Goal: Find specific page/section: Find specific page/section

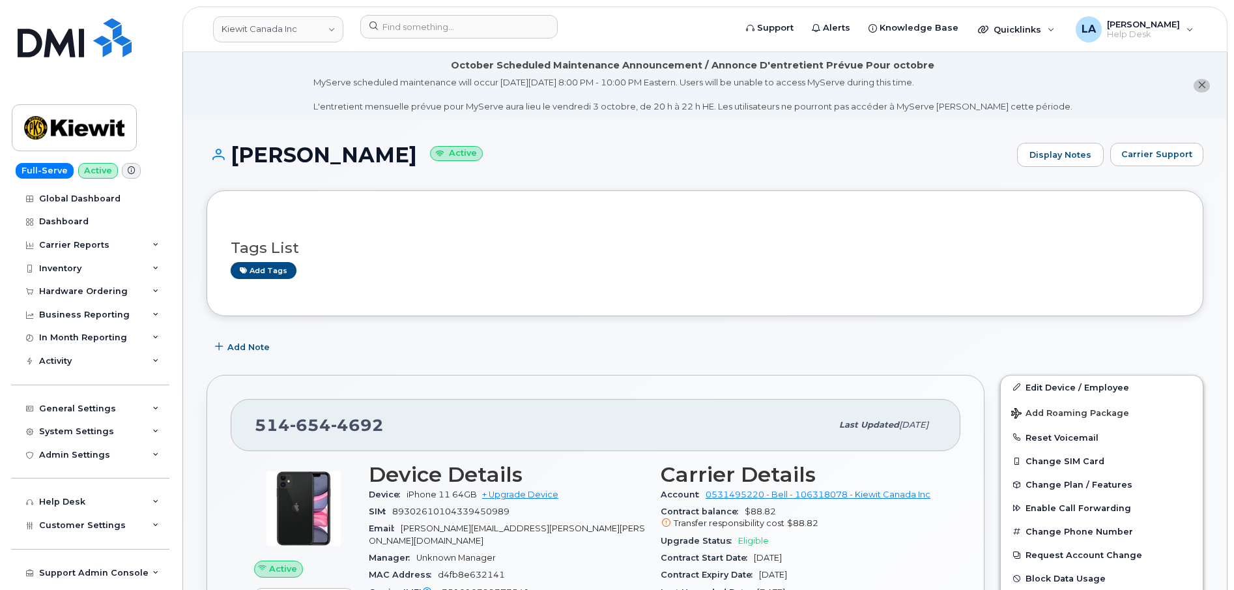
scroll to position [300, 0]
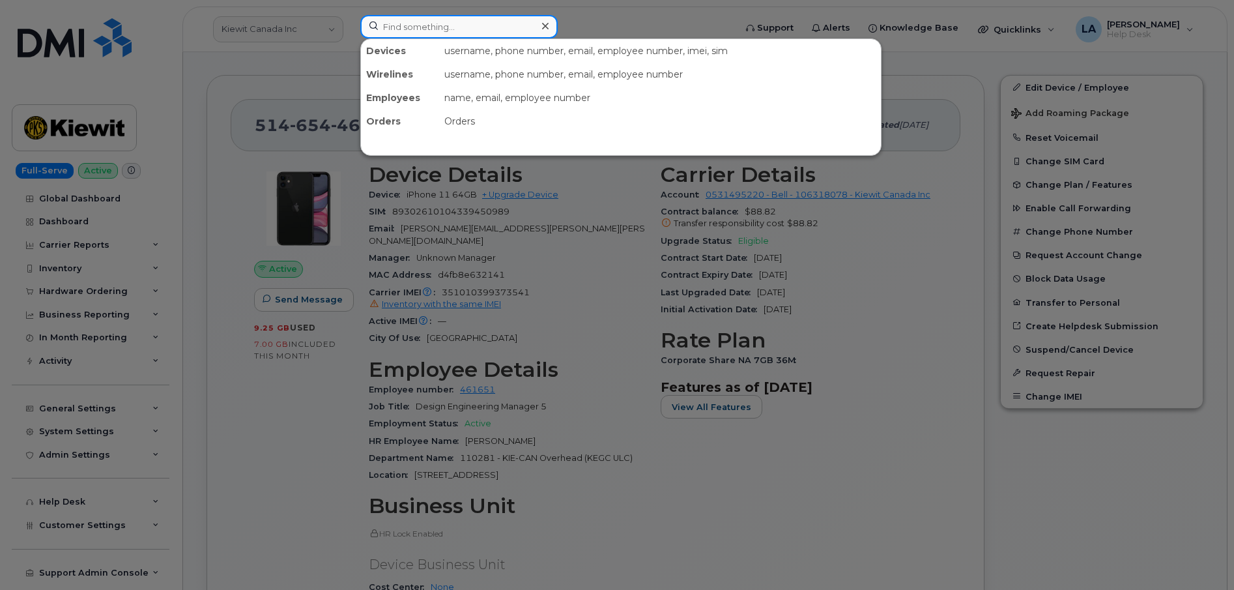
click at [424, 36] on input at bounding box center [458, 26] width 197 height 23
paste input "864 790 0880"
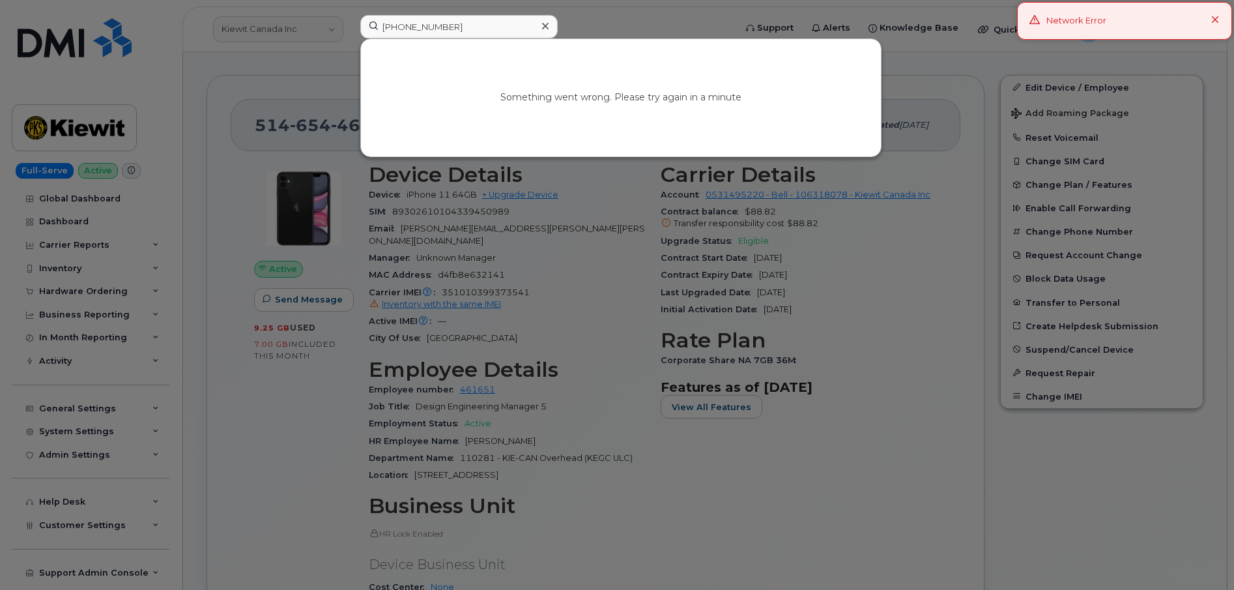
drag, startPoint x: 872, startPoint y: 281, endPoint x: 880, endPoint y: 264, distance: 18.9
click at [874, 280] on div at bounding box center [617, 295] width 1234 height 590
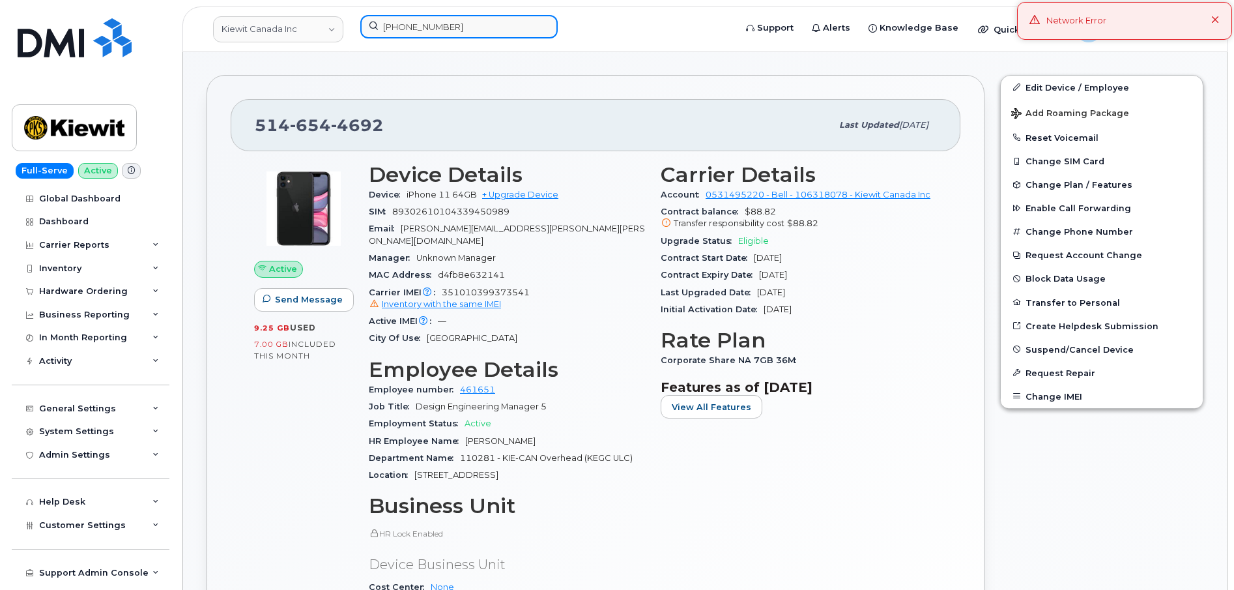
click at [407, 23] on input "864 790 0880" at bounding box center [458, 26] width 197 height 23
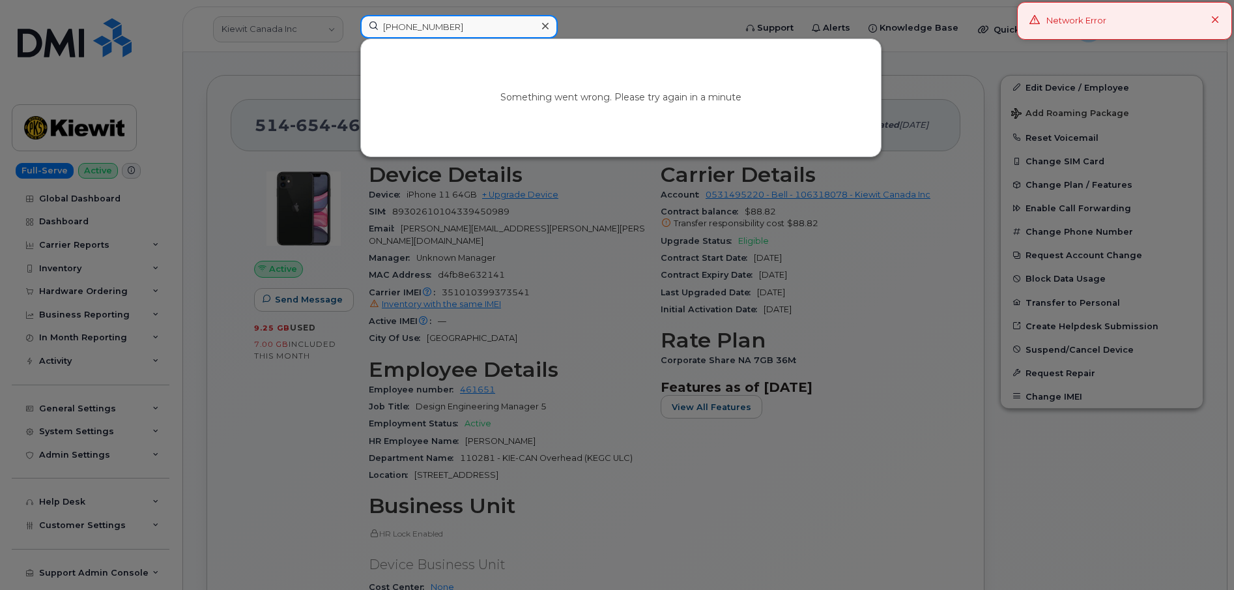
paste input "864 790 0880"
type input "864 7864 790 088090 0880"
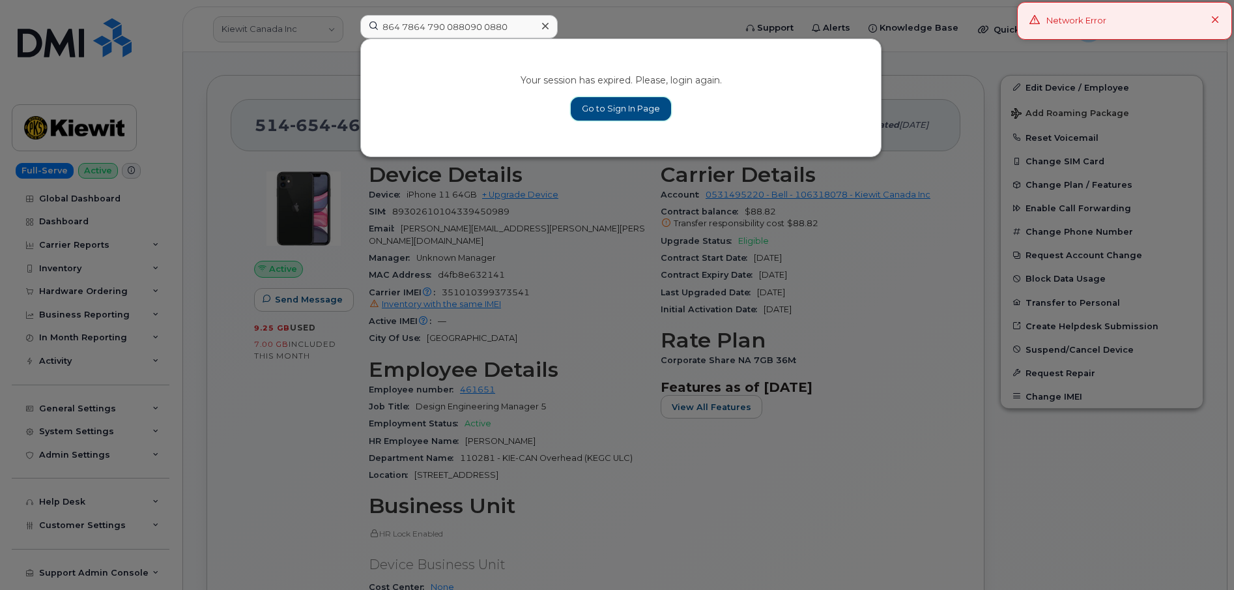
click at [635, 106] on link "Go to Sign In Page" at bounding box center [621, 108] width 100 height 23
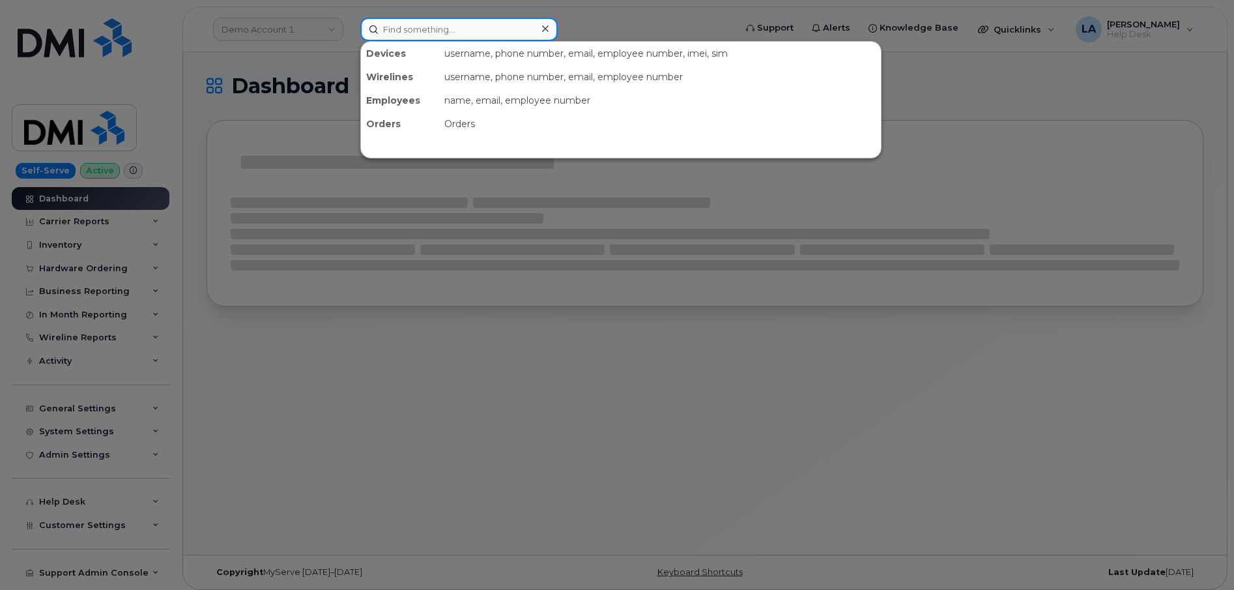
click at [404, 31] on input at bounding box center [458, 29] width 197 height 23
paste input "[PHONE_NUMBER]"
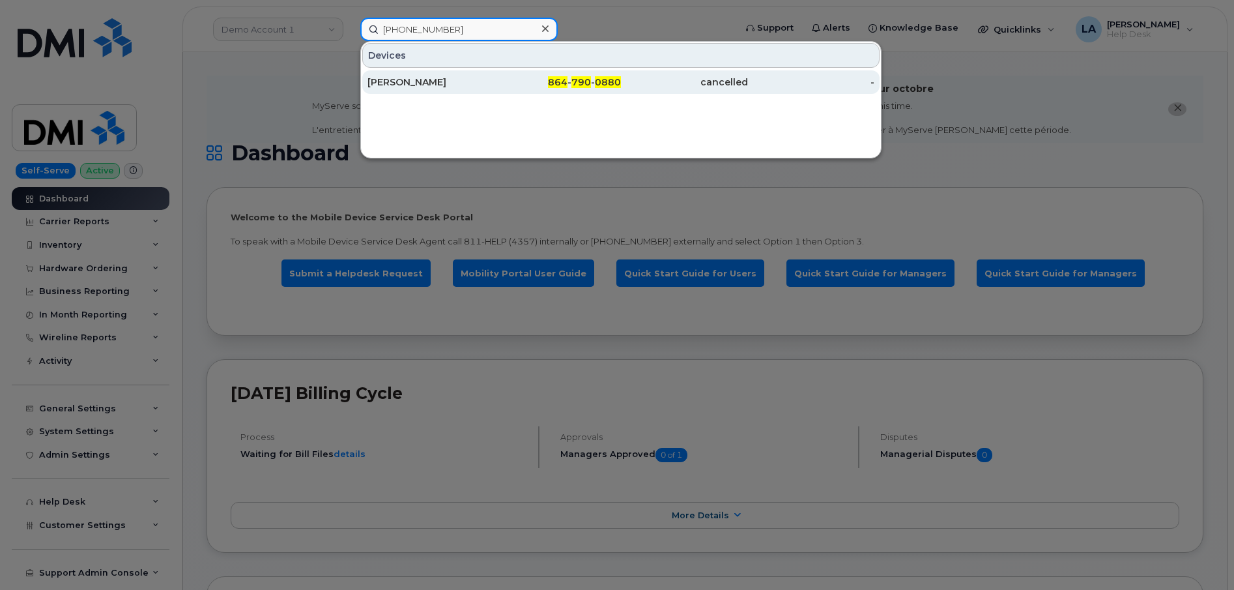
type input "[PHONE_NUMBER]"
click at [394, 85] on div "[PERSON_NAME]" at bounding box center [430, 82] width 127 height 13
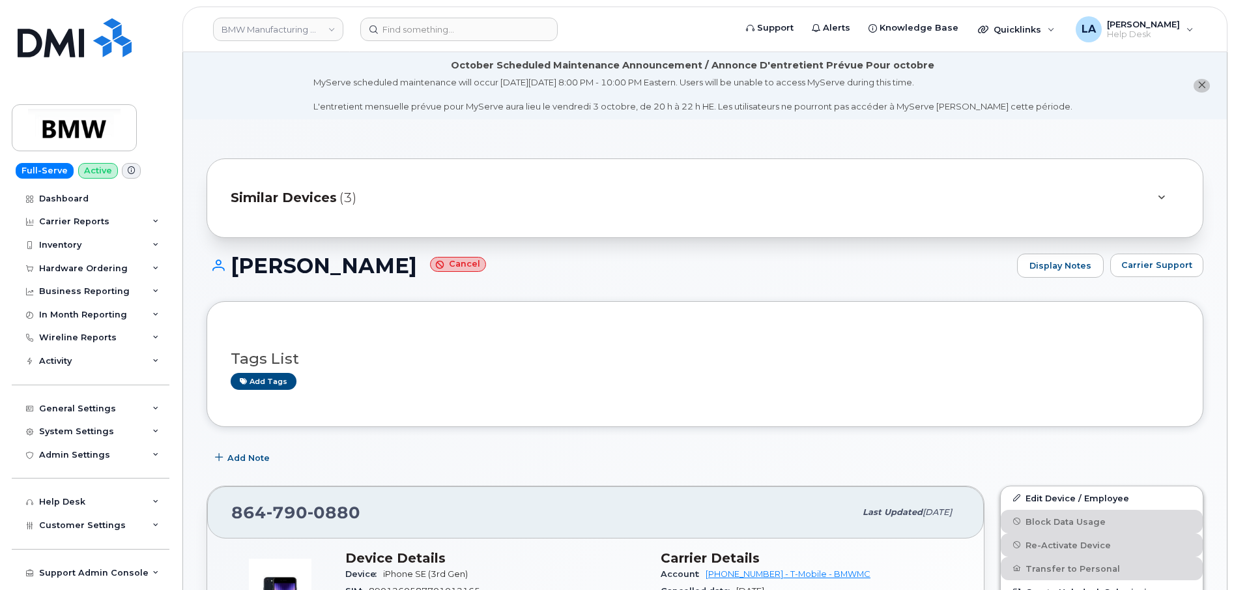
click at [465, 17] on header "BMW Manufacturing Co LLC Support Alerts Knowledge Base Quicklinks Suspend / Can…" at bounding box center [704, 30] width 1045 height 46
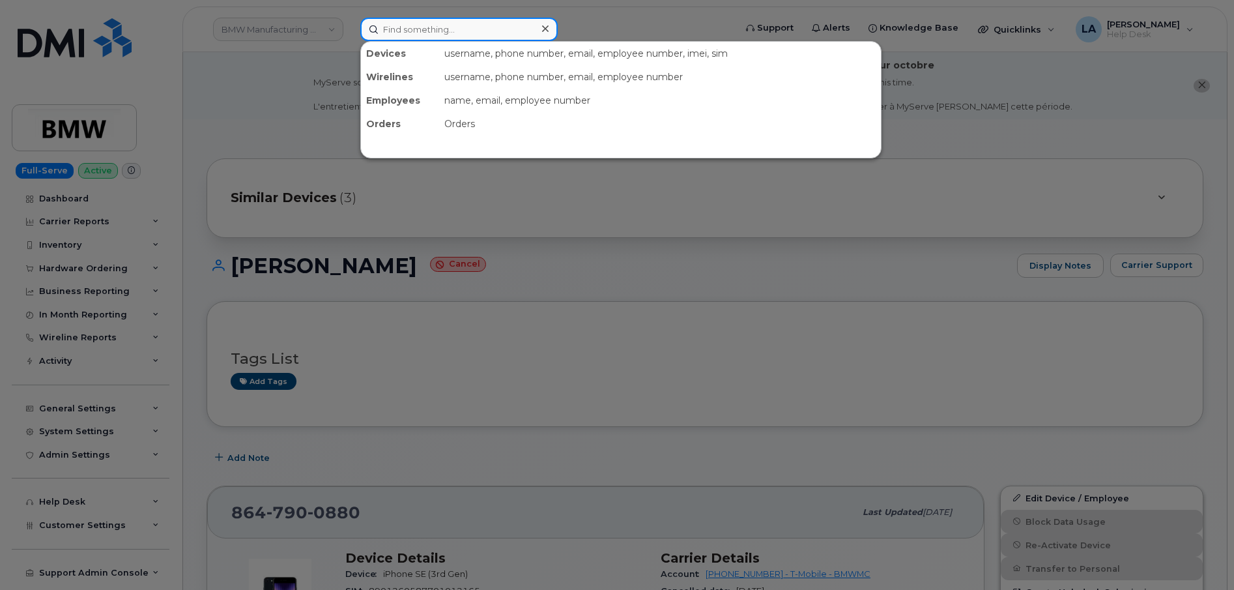
click at [480, 29] on input at bounding box center [458, 29] width 197 height 23
paste input "864 922 9331"
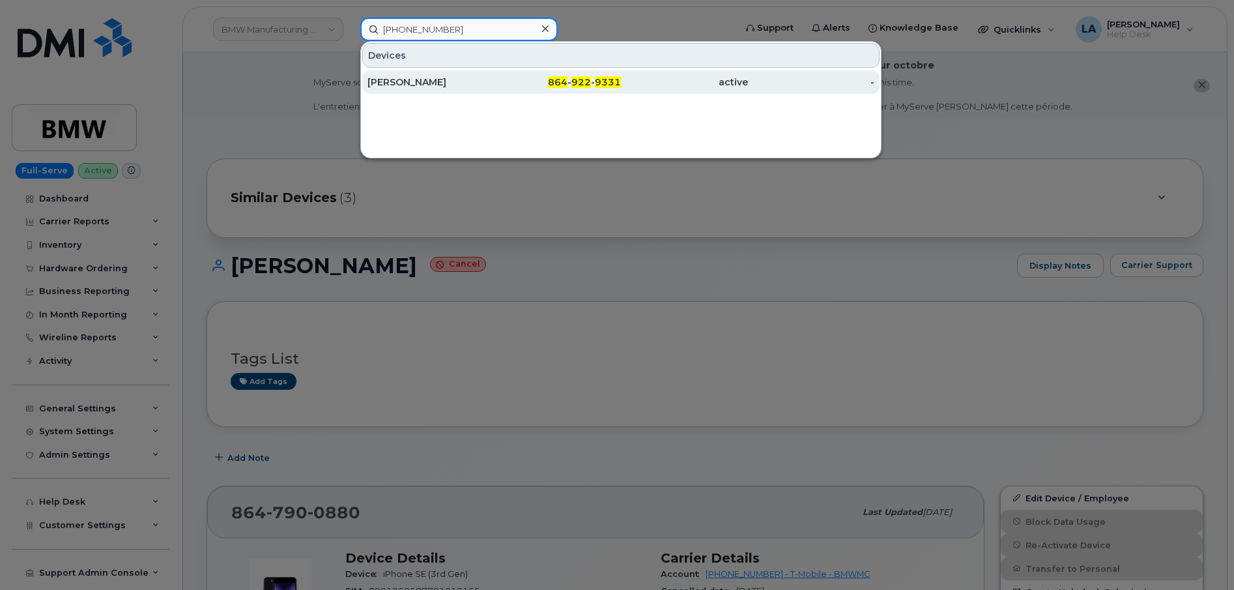
type input "864 922 9331"
click at [433, 84] on div "[PERSON_NAME]" at bounding box center [430, 82] width 127 height 13
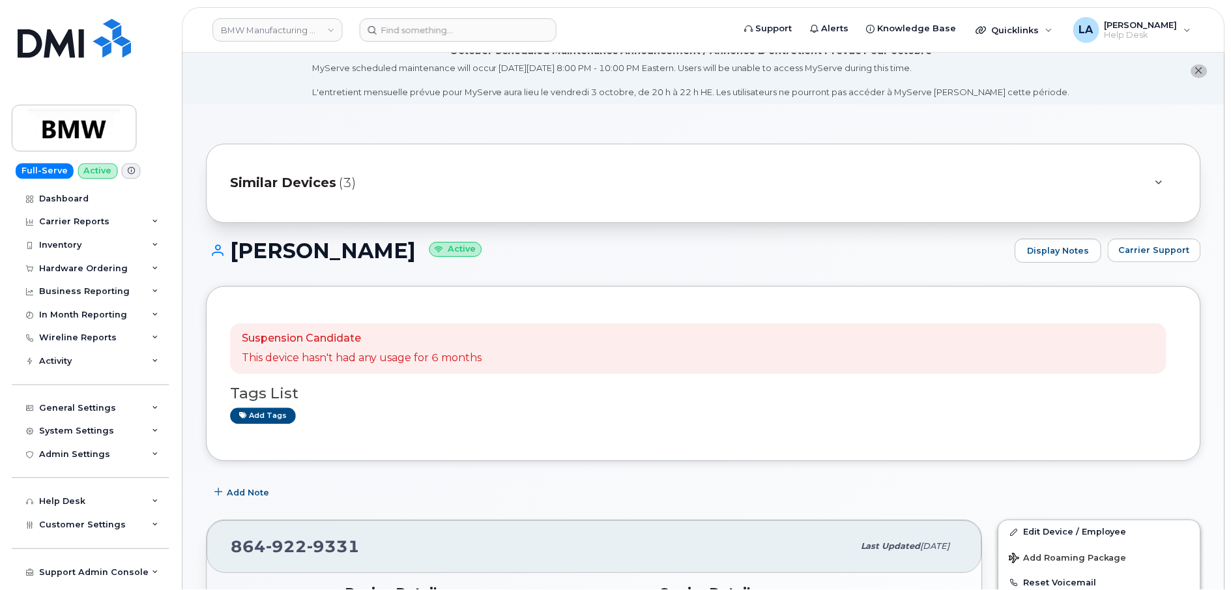
scroll to position [17, 0]
click at [1159, 178] on icon at bounding box center [1161, 181] width 7 height 8
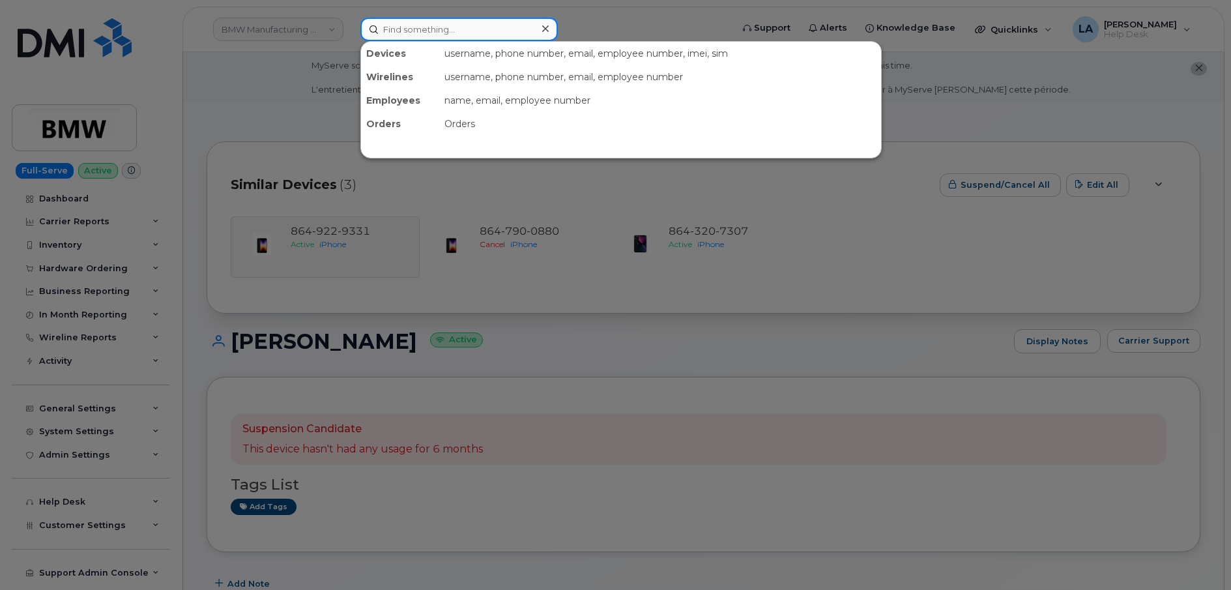
click at [452, 29] on input at bounding box center [458, 29] width 197 height 23
paste input "214 789 4053"
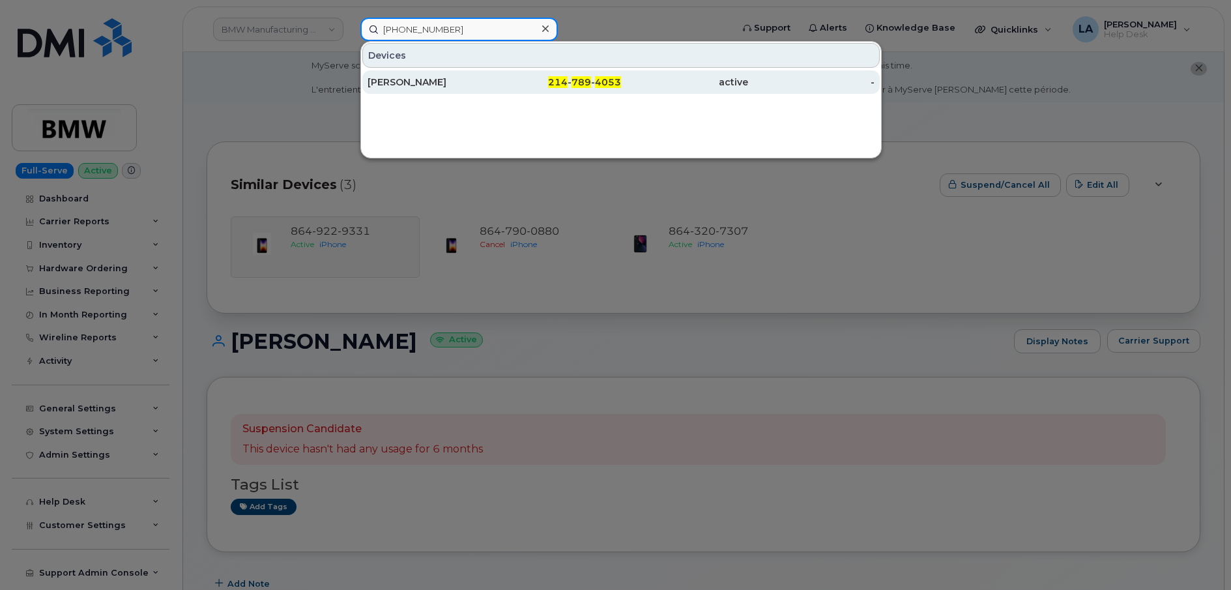
type input "214 789 4053"
click at [455, 85] on div "Christopher Litten" at bounding box center [430, 82] width 127 height 13
